Goal: Transaction & Acquisition: Book appointment/travel/reservation

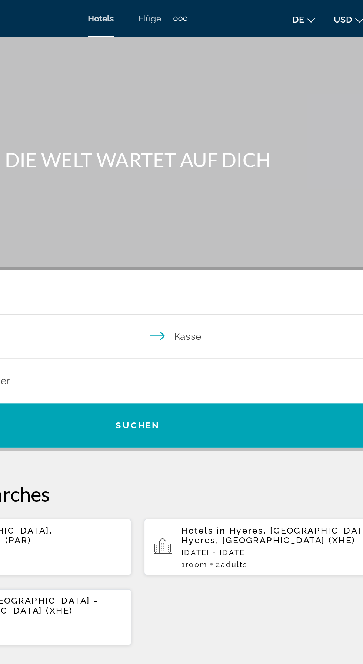
click at [208, 10] on div "Zusätzliche Navigationselemente" at bounding box center [207, 11] width 9 height 11
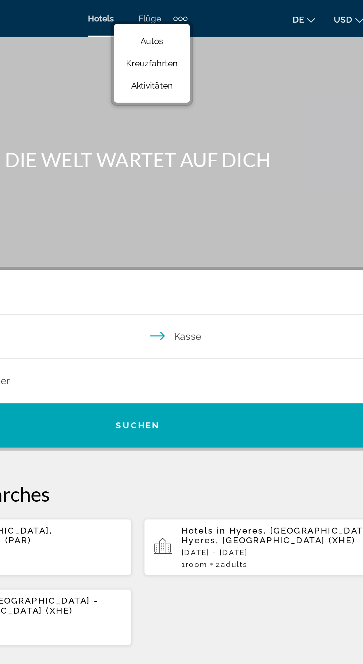
click at [282, 10] on button "de Englisch Spanisch Deutsch Italienisch Português Russisch" at bounding box center [282, 11] width 14 height 11
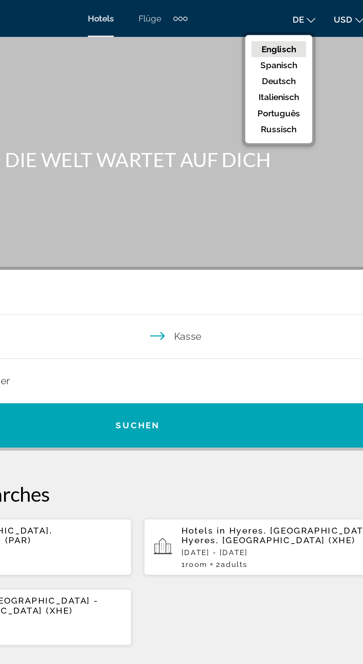
click at [268, 29] on font "Englisch" at bounding box center [266, 30] width 21 height 6
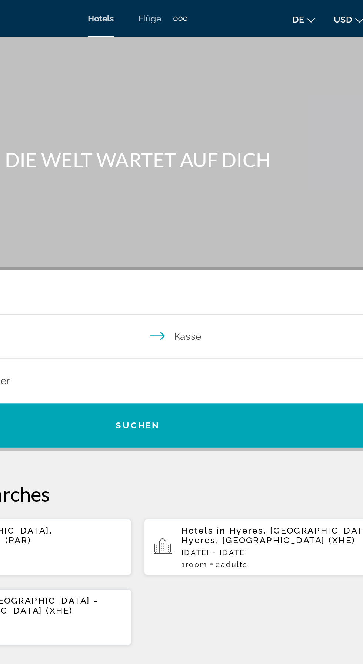
click at [286, 12] on icon "Sprache ändern" at bounding box center [285, 12] width 5 height 5
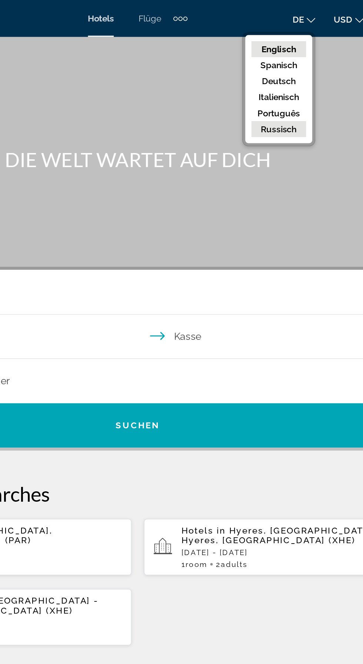
click at [267, 78] on font "Russisch" at bounding box center [266, 78] width 21 height 6
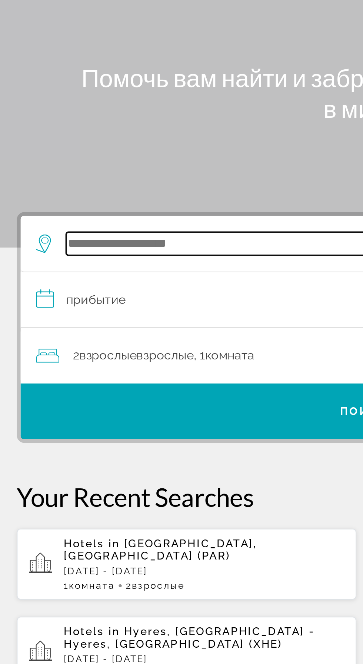
click at [82, 177] on input "Such-Widget" at bounding box center [183, 175] width 289 height 11
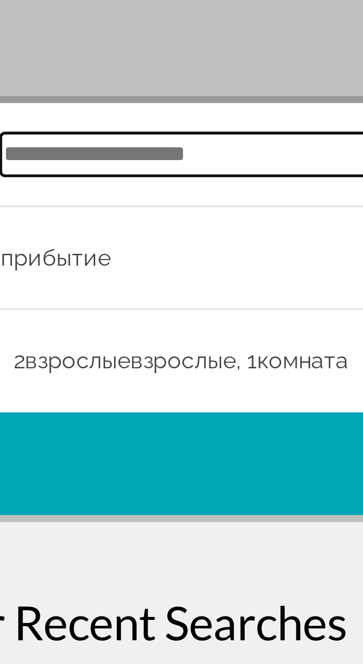
type input "*"
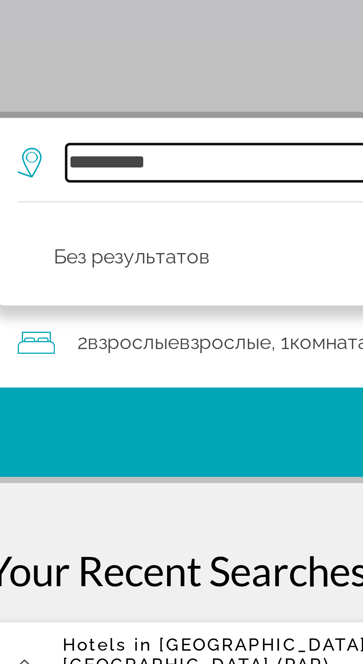
click at [76, 178] on input "*********" at bounding box center [183, 175] width 289 height 11
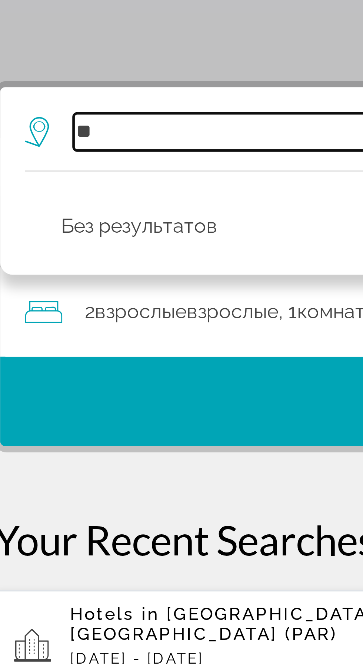
type input "*"
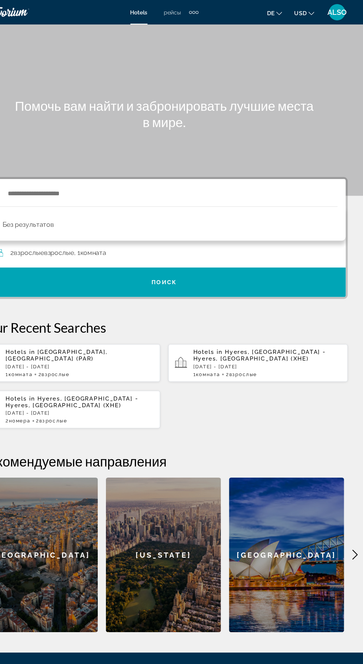
click at [286, 14] on button "de English Español Français Italiano Português русский" at bounding box center [282, 11] width 14 height 11
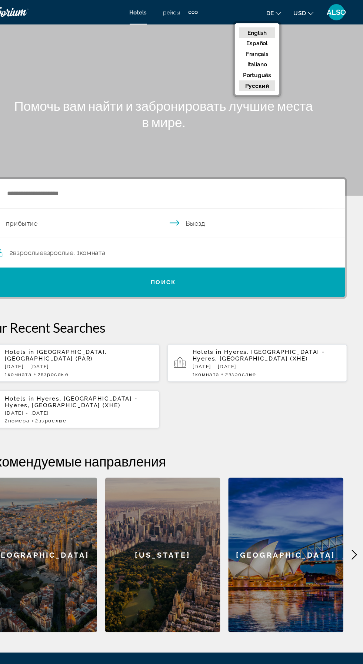
click at [277, 28] on button "English" at bounding box center [266, 30] width 33 height 10
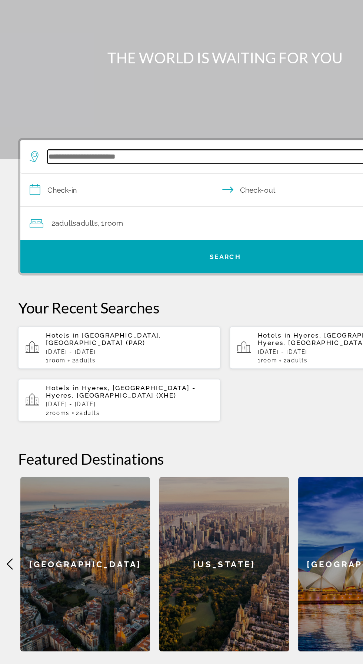
click at [80, 174] on input "Such-Widget" at bounding box center [183, 175] width 289 height 11
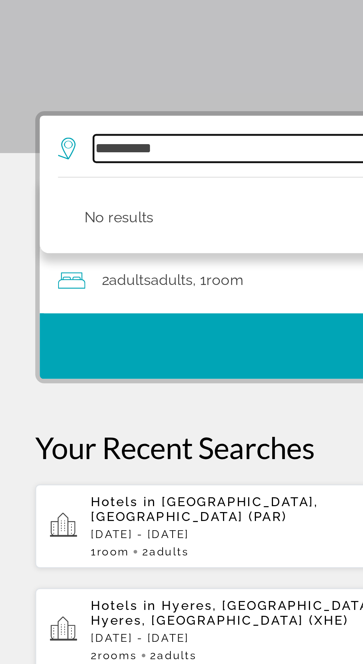
scroll to position [7, 0]
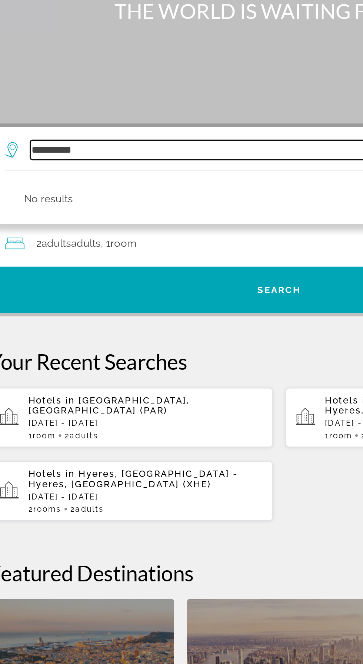
click at [126, 170] on input "*********" at bounding box center [183, 168] width 289 height 11
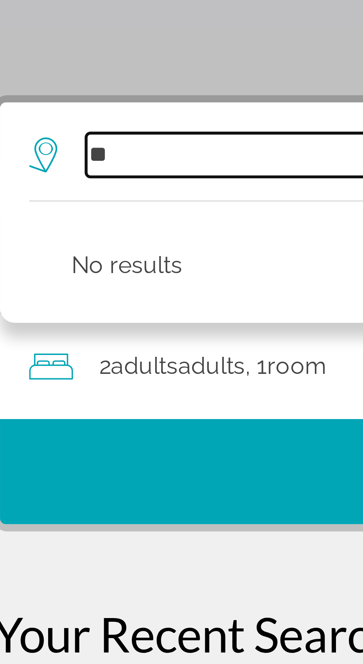
type input "*"
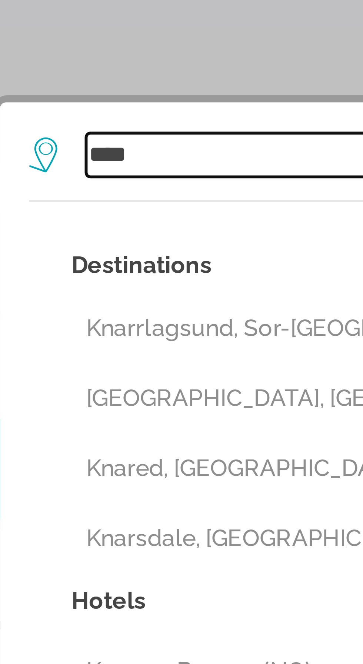
click at [42, 167] on input "****" at bounding box center [183, 168] width 289 height 11
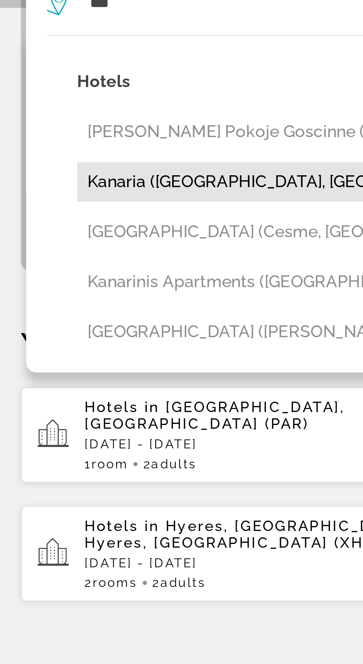
click at [77, 236] on button "Kanaria ([GEOGRAPHIC_DATA], [GEOGRAPHIC_DATA])" at bounding box center [187, 233] width 304 height 14
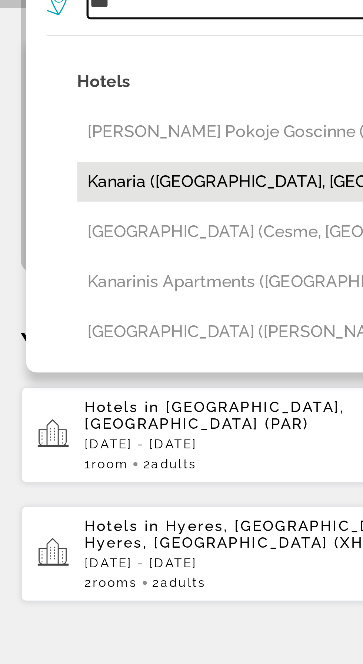
type input "**********"
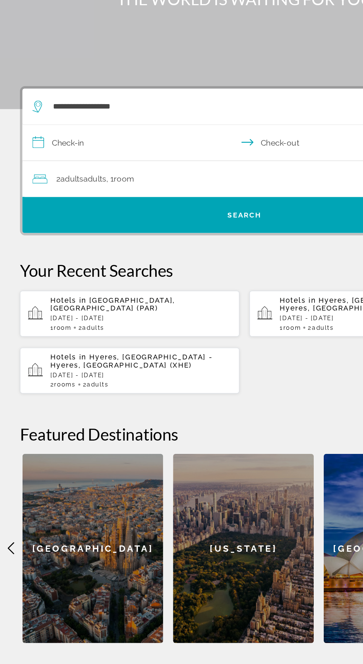
click at [47, 189] on input "**********" at bounding box center [183, 197] width 333 height 29
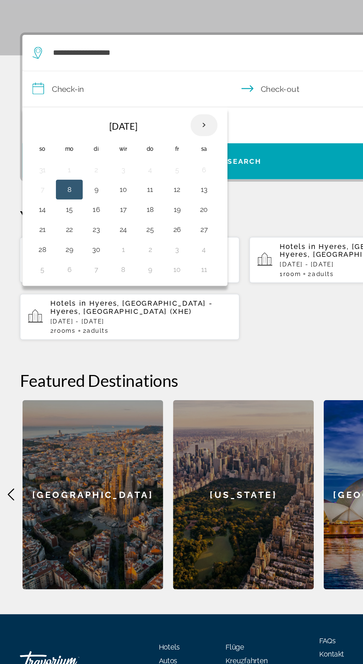
click at [156, 219] on th "Nächsten Monat" at bounding box center [151, 222] width 20 height 16
click at [150, 222] on th "Nächsten Monat" at bounding box center [151, 222] width 20 height 16
click at [149, 222] on th "Nächsten Monat" at bounding box center [151, 222] width 20 height 16
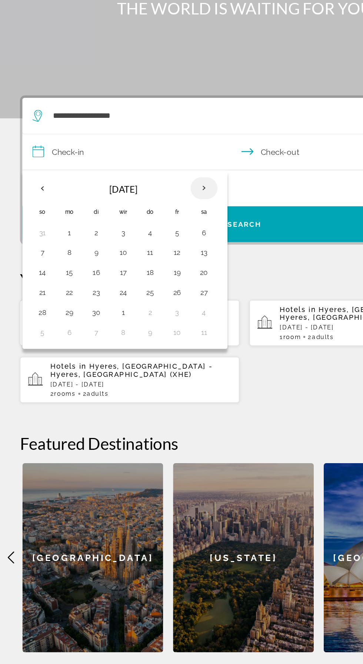
scroll to position [0, 0]
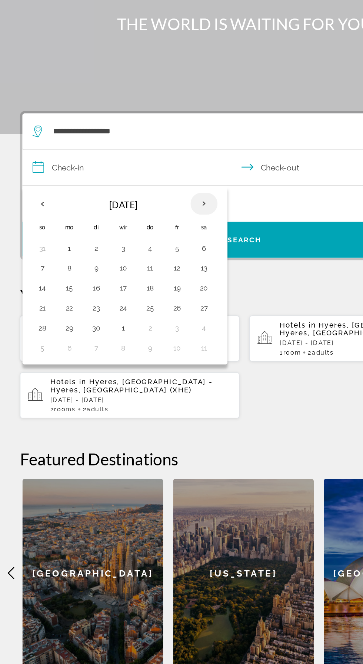
click at [153, 236] on th "Nächsten Monat" at bounding box center [151, 229] width 20 height 16
click at [101, 201] on input "**********" at bounding box center [183, 204] width 333 height 29
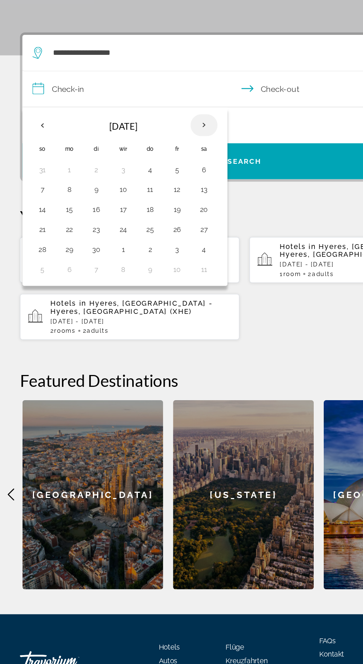
click at [150, 235] on th "Nächsten Monat" at bounding box center [151, 229] width 20 height 16
click at [153, 234] on th "Nächsten Monat" at bounding box center [151, 229] width 20 height 16
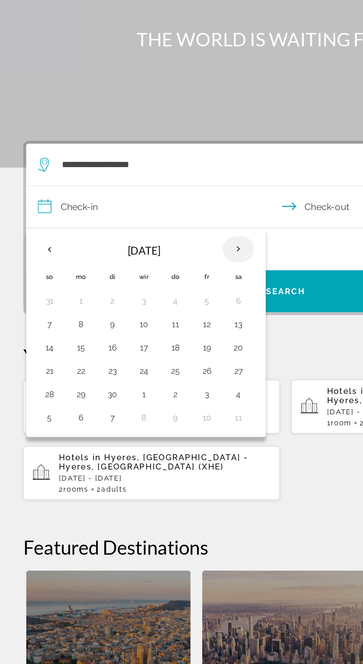
click at [153, 233] on th "Nächsten Monat" at bounding box center [151, 229] width 20 height 16
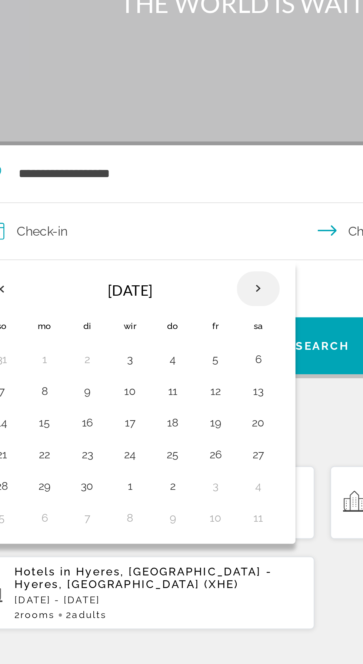
click at [153, 231] on th "Nächsten Monat" at bounding box center [151, 229] width 20 height 16
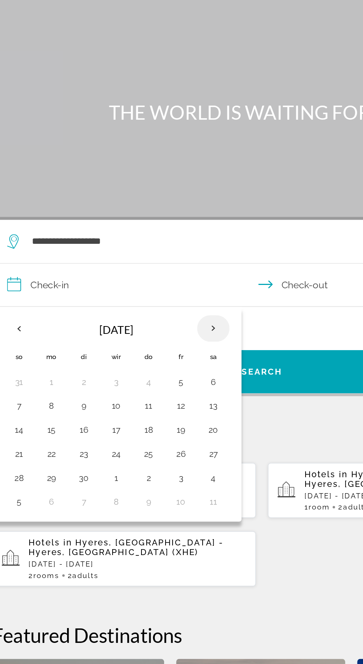
click at [148, 233] on th "Nächsten Monat" at bounding box center [151, 229] width 20 height 16
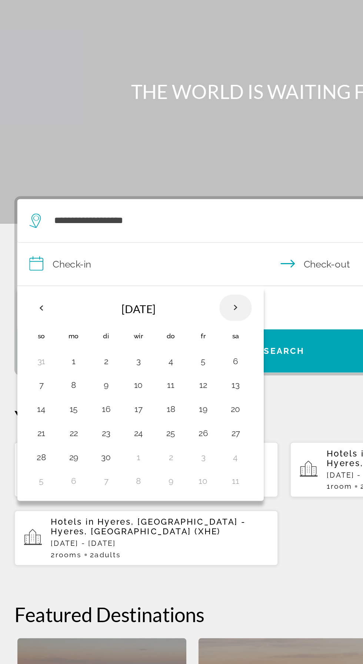
click at [154, 234] on th "Nächsten Monat" at bounding box center [151, 229] width 20 height 16
click at [151, 233] on th "Nächsten Monat" at bounding box center [151, 229] width 20 height 16
click at [154, 230] on th "Nächsten Monat" at bounding box center [151, 229] width 20 height 16
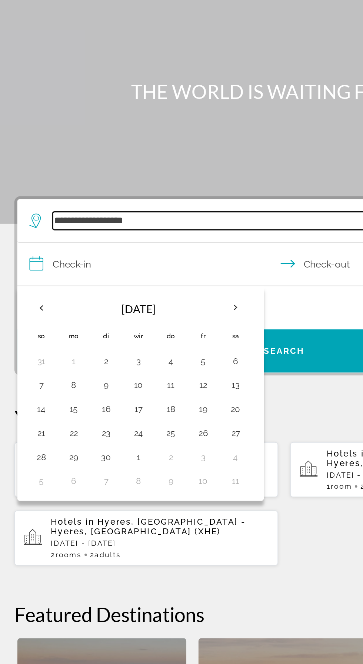
click at [73, 176] on input "**********" at bounding box center [183, 175] width 289 height 11
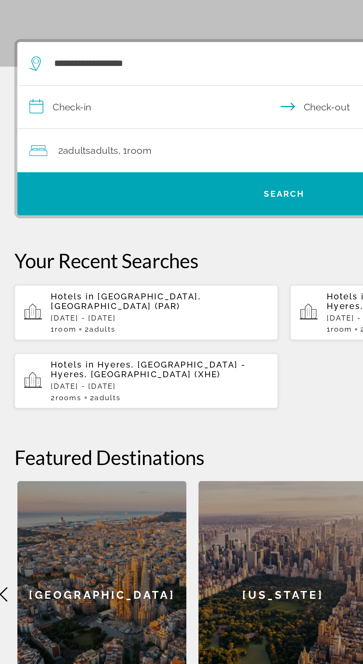
click at [86, 204] on input "**********" at bounding box center [183, 204] width 333 height 29
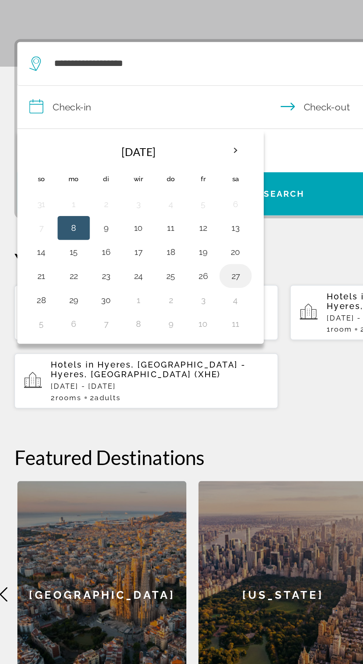
click at [150, 306] on button "27" at bounding box center [152, 307] width 12 height 10
click at [130, 318] on button "3" at bounding box center [132, 322] width 12 height 10
type input "**********"
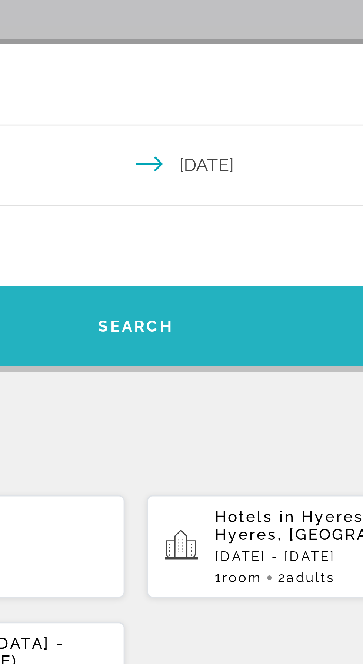
click at [183, 256] on span "Search" at bounding box center [181, 256] width 25 height 6
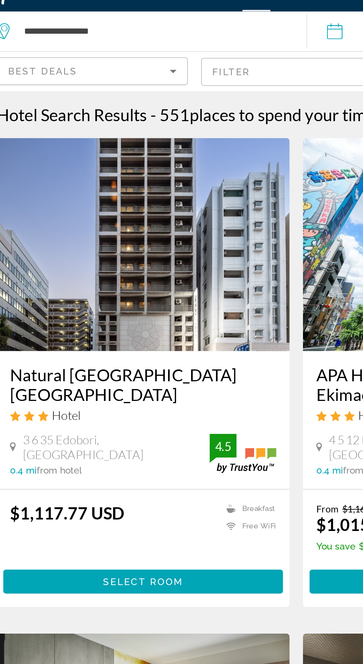
click at [112, 54] on icon "Sort by" at bounding box center [112, 55] width 9 height 9
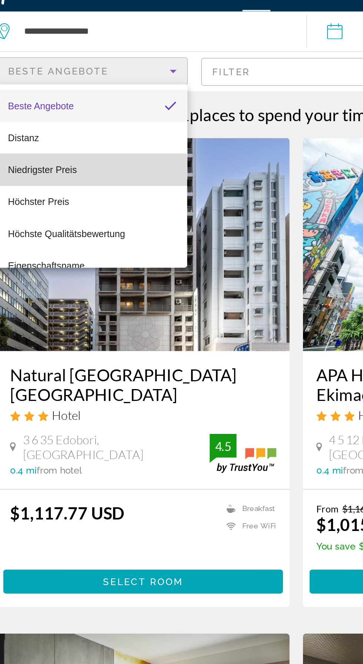
click at [53, 112] on font "Niedrigster Preis" at bounding box center [40, 110] width 38 height 6
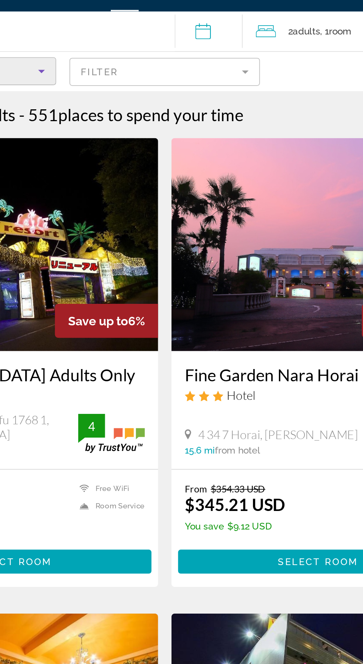
click at [227, 51] on mat-form-field "Filter" at bounding box center [181, 56] width 106 height 16
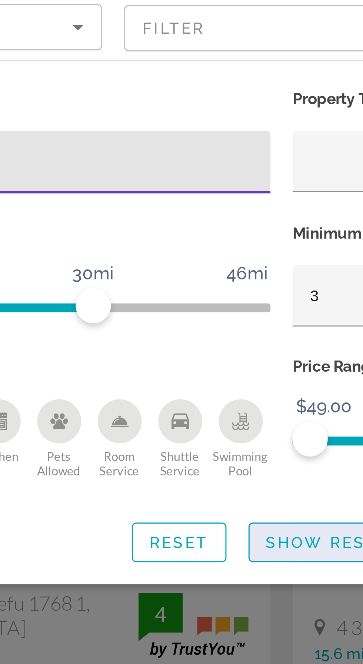
click at [194, 226] on span "Show Results" at bounding box center [201, 229] width 50 height 6
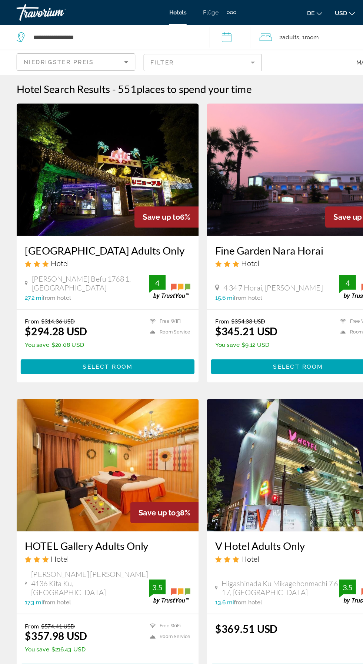
click at [230, 56] on mat-form-field "Filter" at bounding box center [181, 56] width 106 height 16
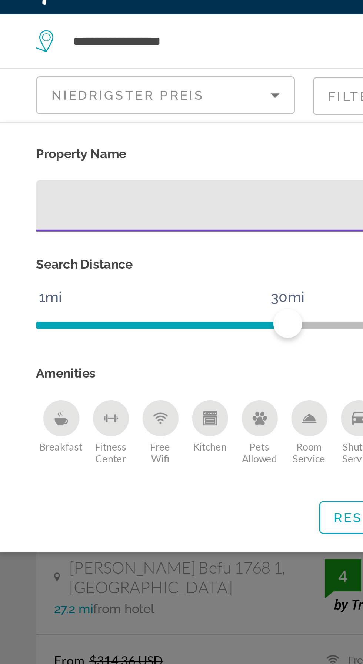
click at [27, 188] on icon "Breakfast" at bounding box center [25, 188] width 6 height 6
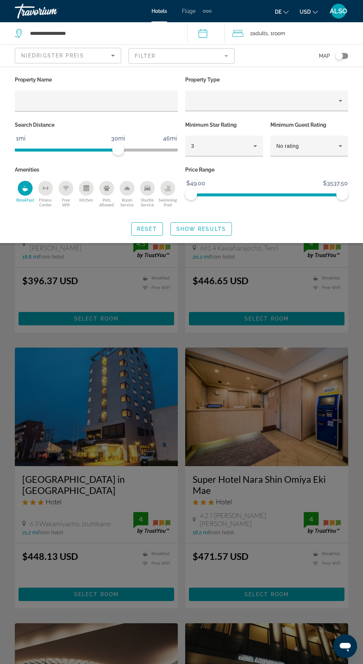
scroll to position [13, 0]
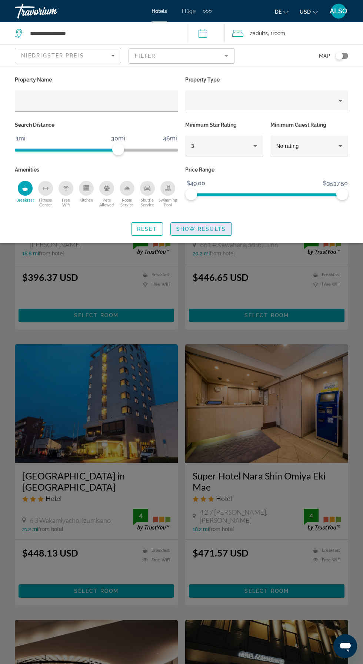
click at [208, 228] on span "Show Results" at bounding box center [201, 229] width 50 height 6
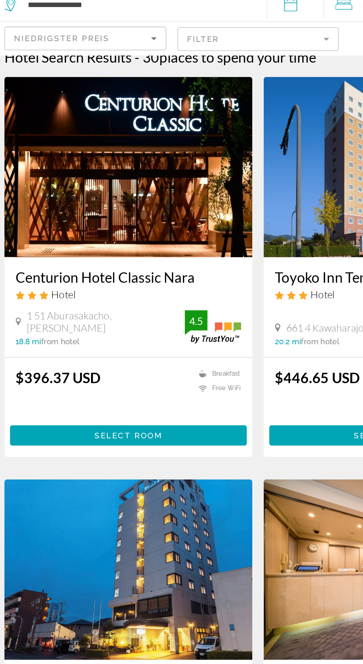
scroll to position [0, 0]
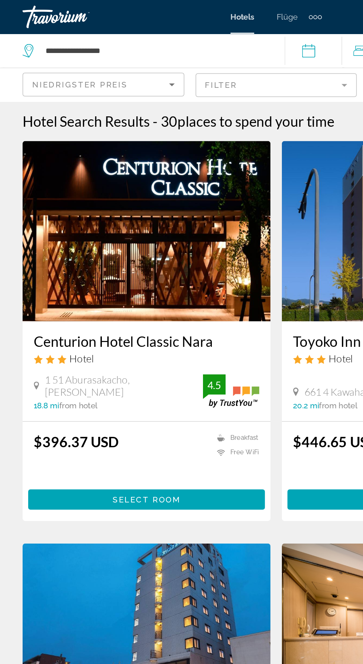
click at [115, 57] on icon "Sort by" at bounding box center [112, 55] width 9 height 9
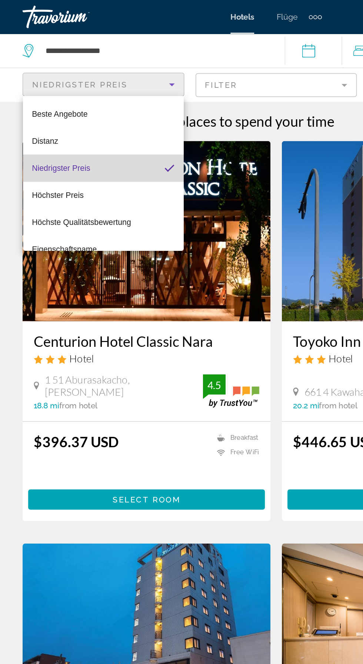
click at [71, 112] on mat-option "Niedrigster Preis" at bounding box center [68, 110] width 106 height 18
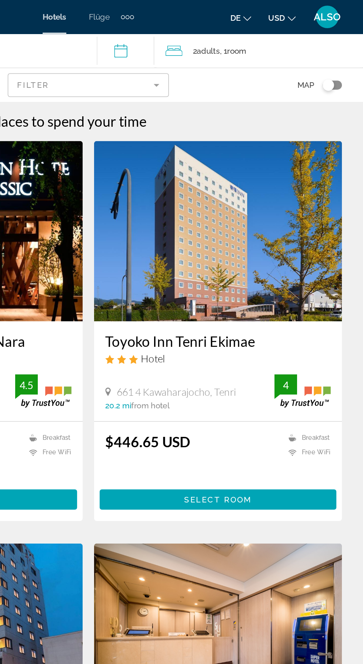
click at [231, 56] on mat-form-field "Filter" at bounding box center [181, 56] width 106 height 16
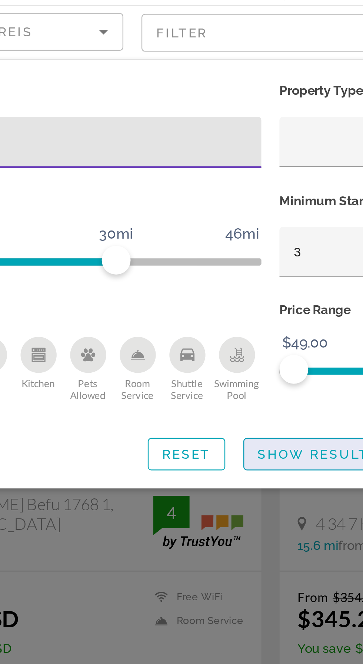
click at [197, 225] on span "Search widget" at bounding box center [201, 229] width 61 height 18
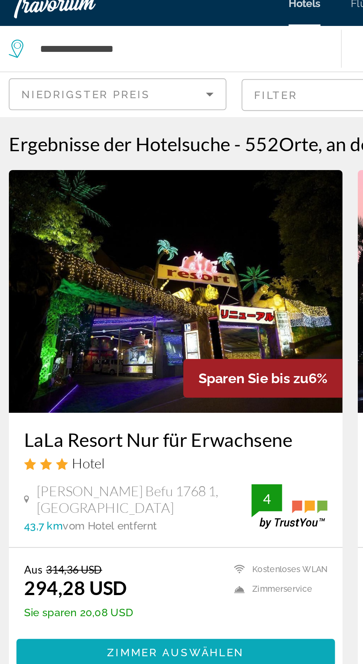
click at [101, 331] on span "Hauptinhalt" at bounding box center [97, 328] width 156 height 18
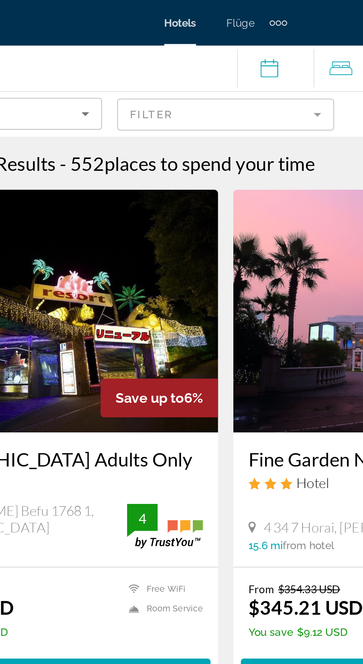
click at [228, 54] on mat-form-field "Filter" at bounding box center [181, 56] width 106 height 16
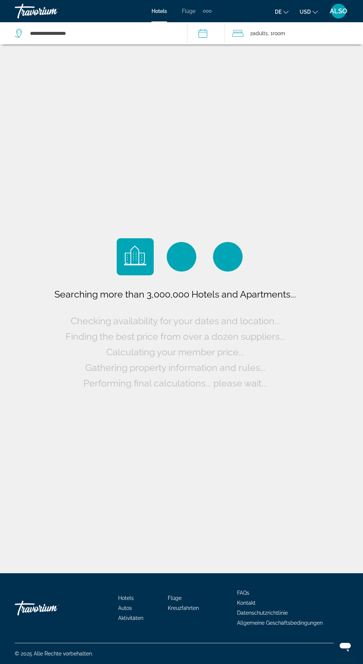
scroll to position [29, 0]
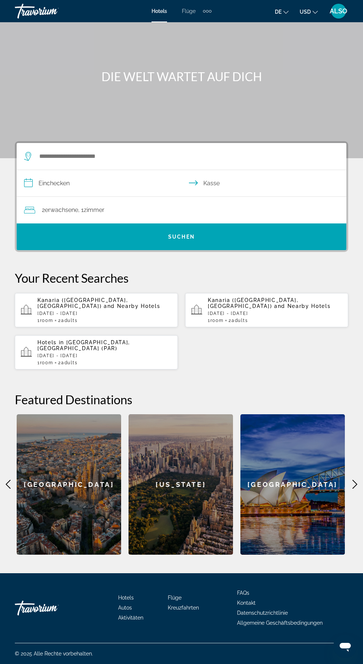
scroll to position [6, 0]
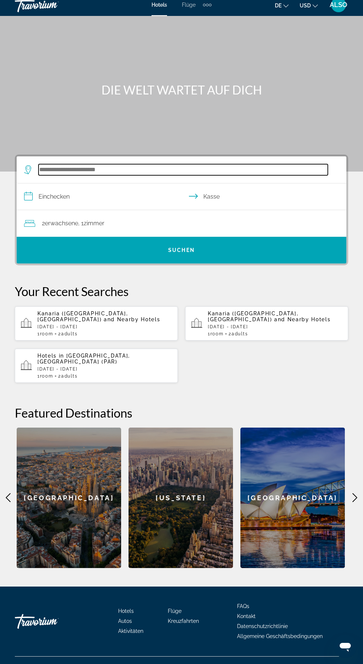
click at [97, 171] on input "Such-Widget" at bounding box center [183, 169] width 289 height 11
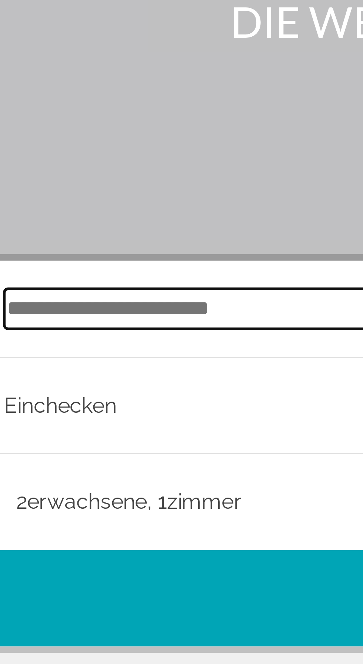
scroll to position [63, 0]
